Goal: Task Accomplishment & Management: Use online tool/utility

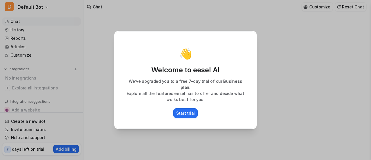
type textarea "**********"
click at [187, 110] on p "Start trial" at bounding box center [185, 113] width 19 height 6
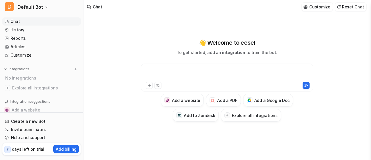
click at [197, 71] on div at bounding box center [227, 73] width 170 height 13
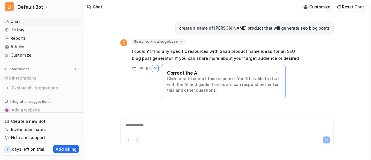
scroll to position [3, 0]
